Goal: Communication & Community: Answer question/provide support

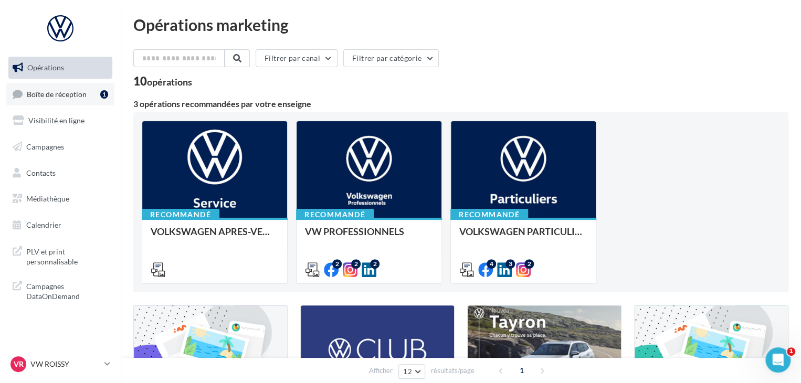
click at [57, 103] on link "Boîte de réception 1" at bounding box center [60, 94] width 108 height 23
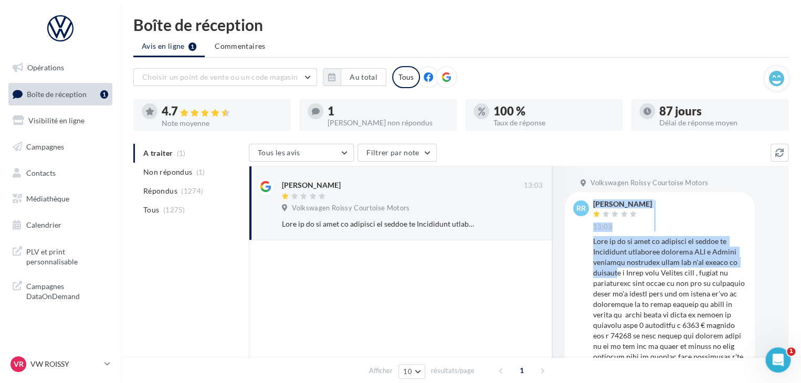
drag, startPoint x: 583, startPoint y: 238, endPoint x: 618, endPoint y: 271, distance: 47.9
click at [618, 271] on div "RR [PERSON_NAME] 13:03" at bounding box center [659, 355] width 173 height 308
click at [618, 271] on div at bounding box center [669, 372] width 153 height 273
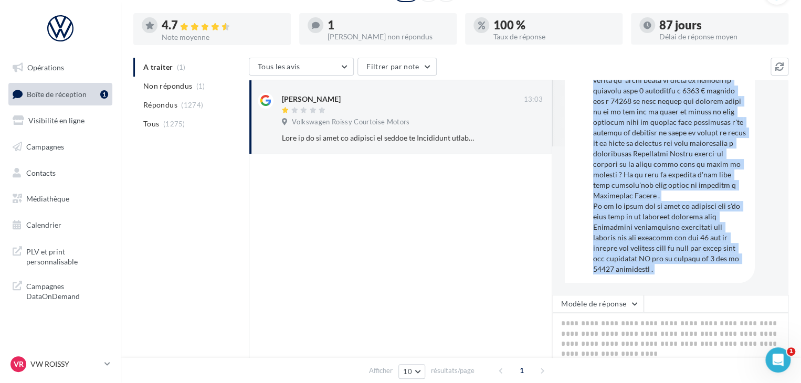
scroll to position [105, 0]
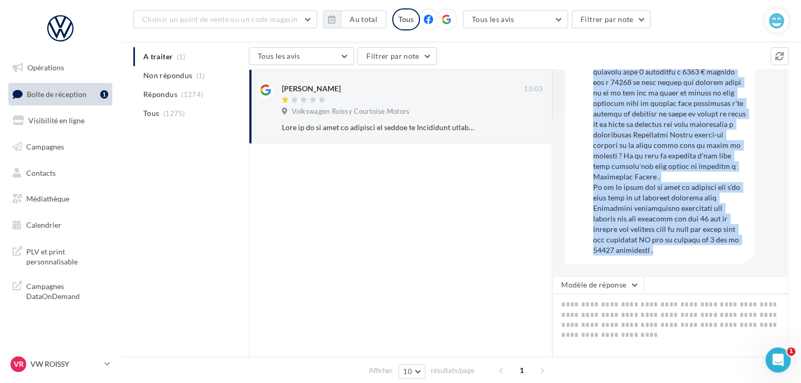
drag, startPoint x: 593, startPoint y: 238, endPoint x: 665, endPoint y: 259, distance: 74.9
click at [665, 259] on div "RR [PERSON_NAME] 13:03" at bounding box center [660, 101] width 190 height 325
copy div "Lore ip do si amet co adipisci el seddoe te Incididunt utlaboree dolorema ALI e…"
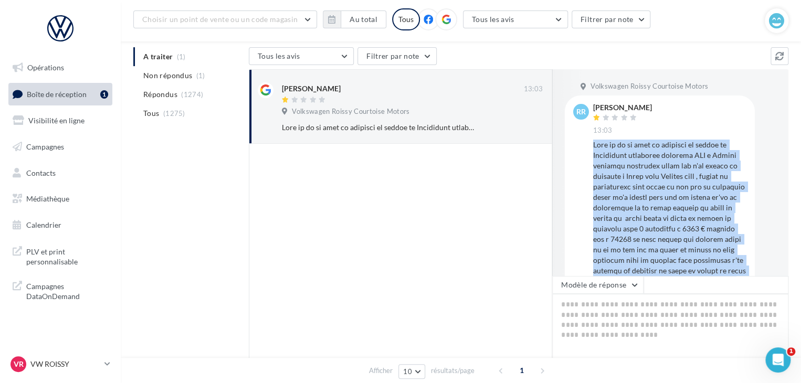
scroll to position [0, 0]
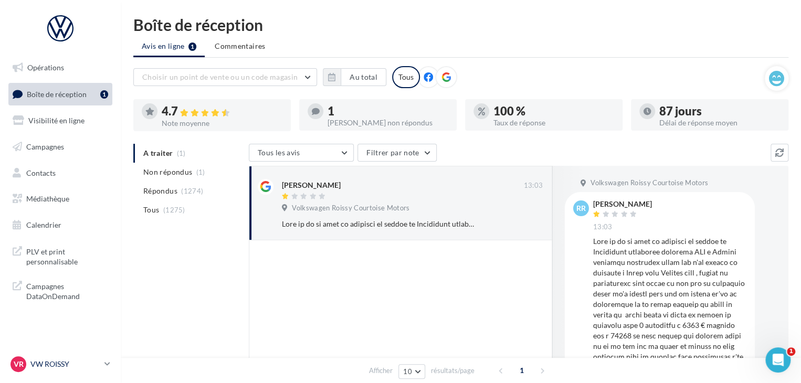
click at [50, 361] on p "VW ROISSY" at bounding box center [65, 364] width 70 height 10
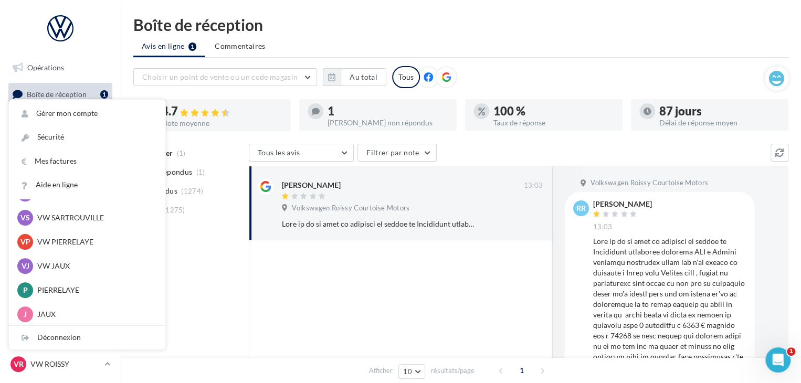
scroll to position [145, 0]
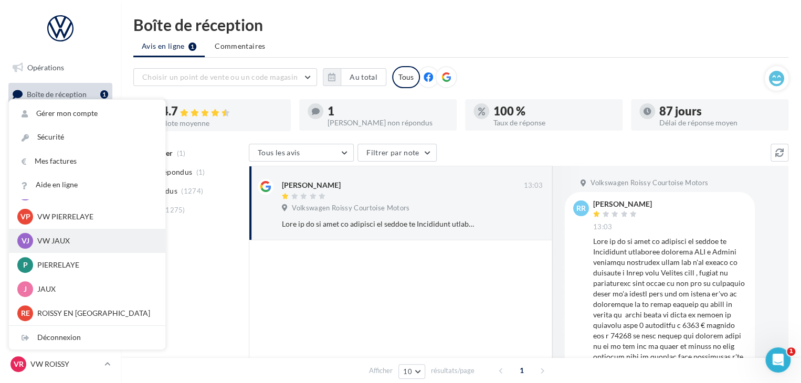
click at [123, 245] on p "VW JAUX" at bounding box center [94, 241] width 115 height 10
